Goal: Information Seeking & Learning: Learn about a topic

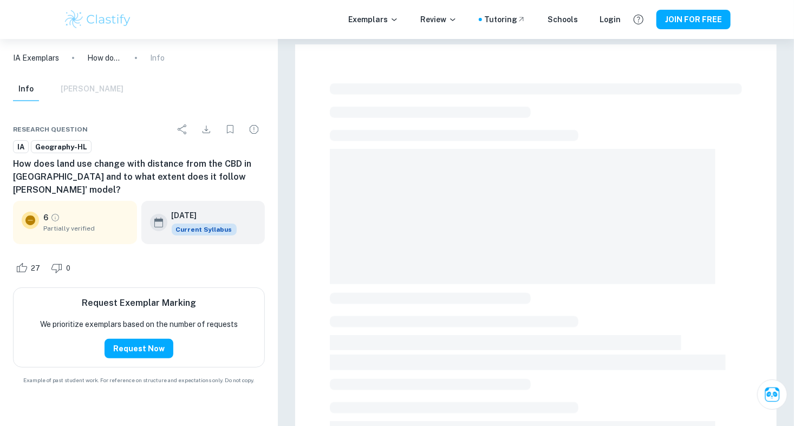
click at [88, 90] on div "Info Mark Scheme" at bounding box center [68, 89] width 111 height 24
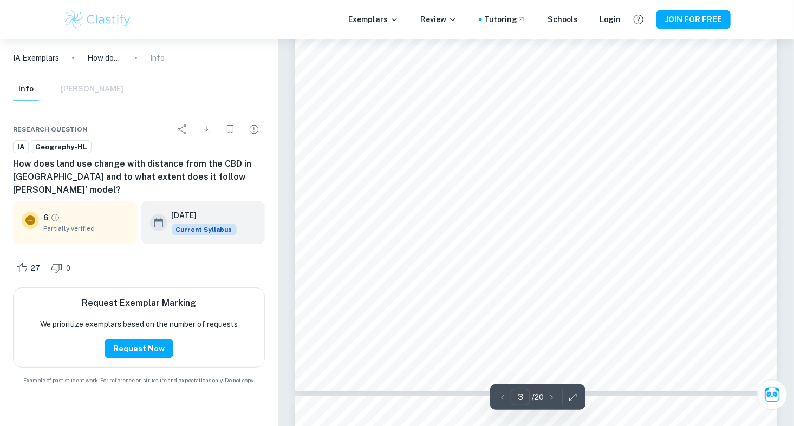
type input "4"
